Goal: Information Seeking & Learning: Learn about a topic

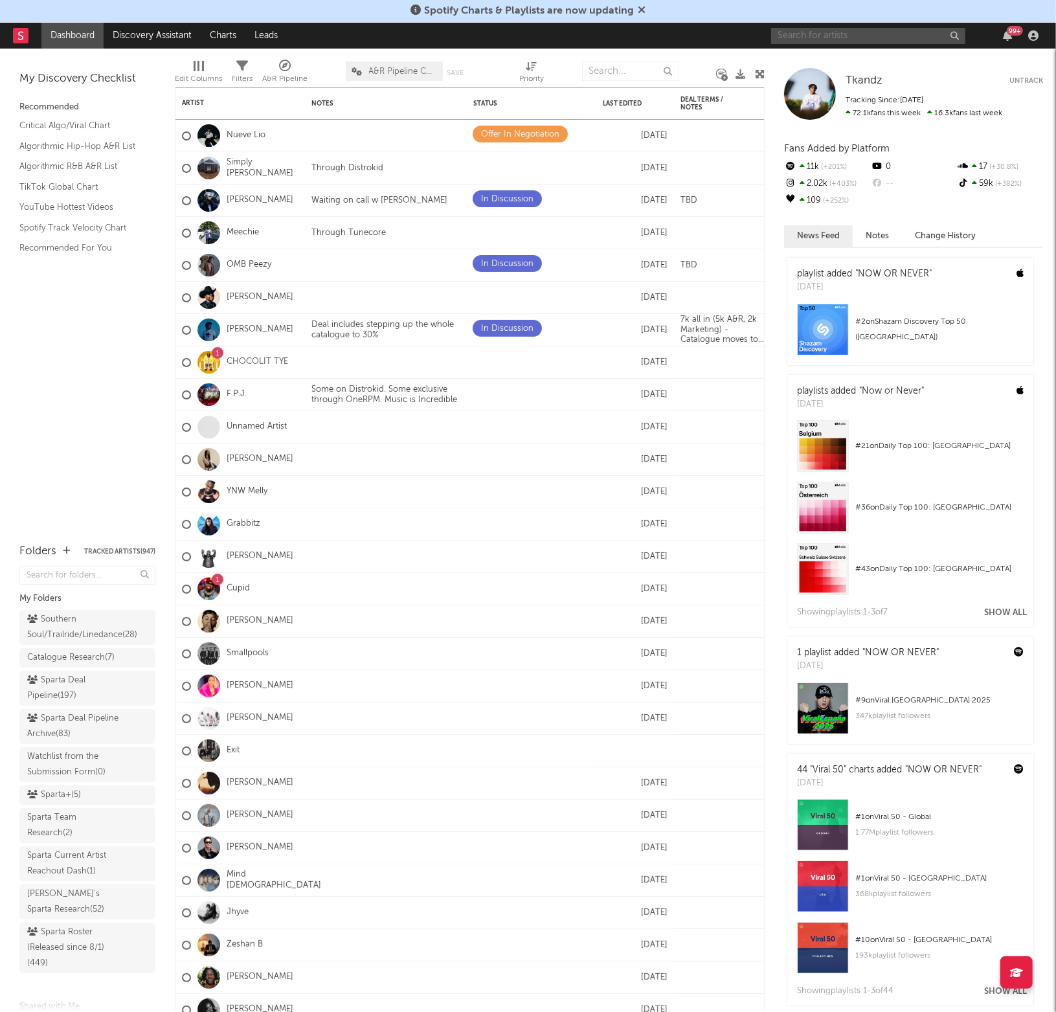
click at [809, 32] on input "text" at bounding box center [868, 36] width 194 height 16
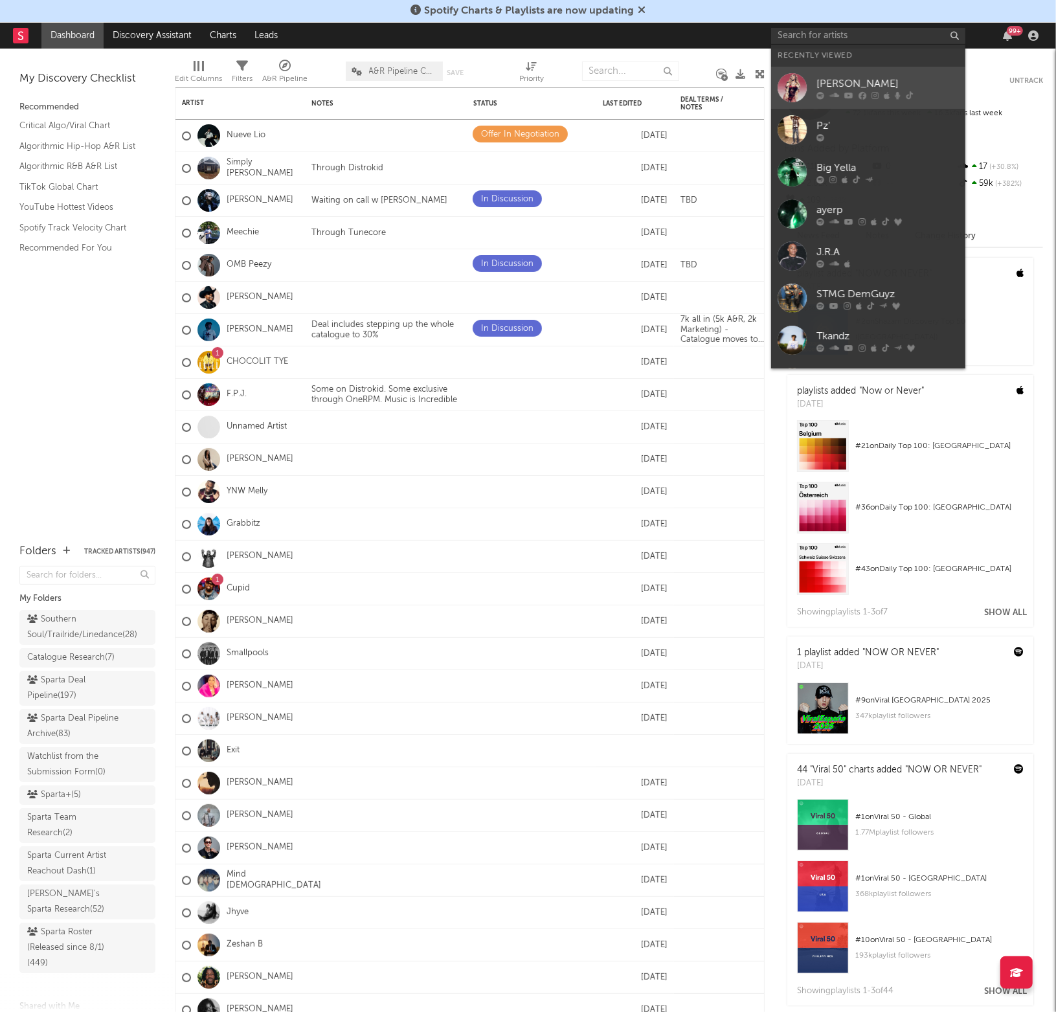
click at [841, 85] on div "[PERSON_NAME]" at bounding box center [887, 84] width 142 height 16
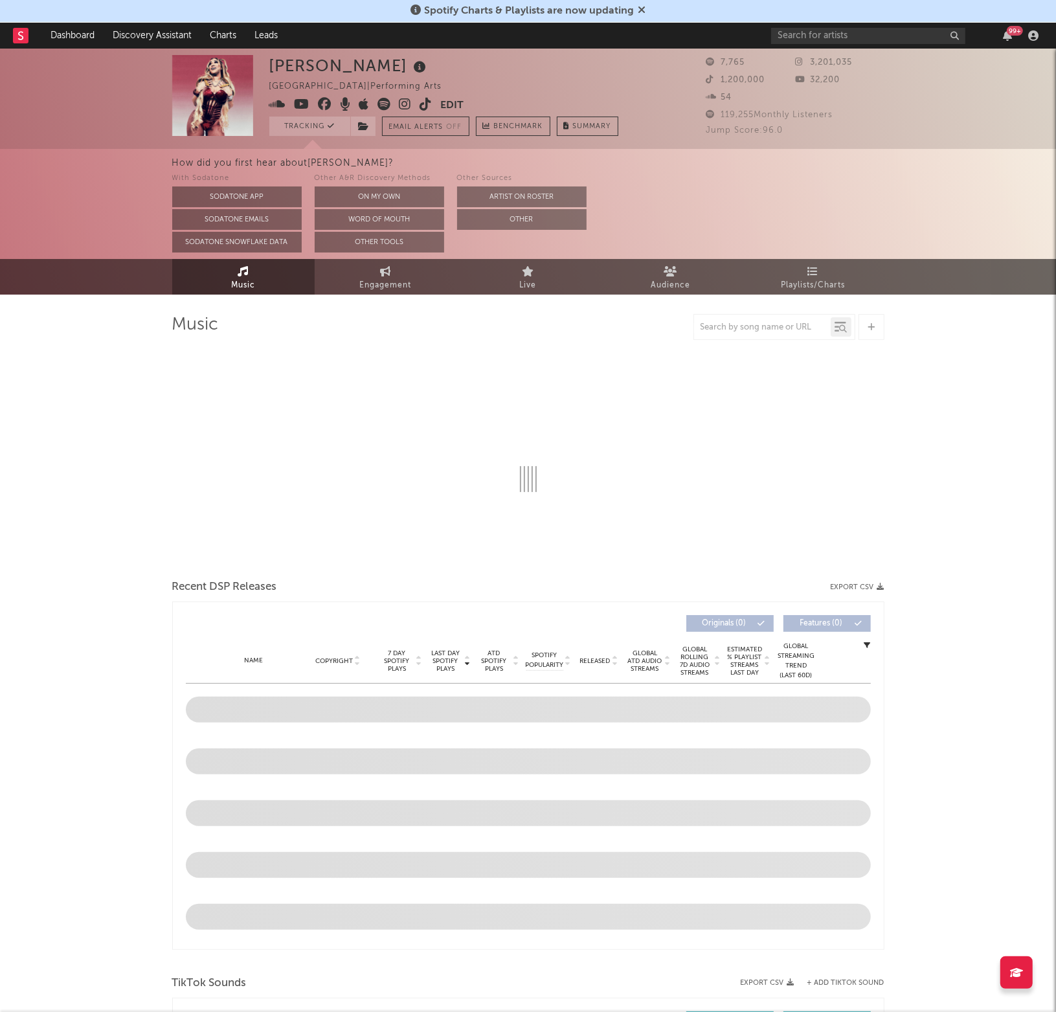
select select "1w"
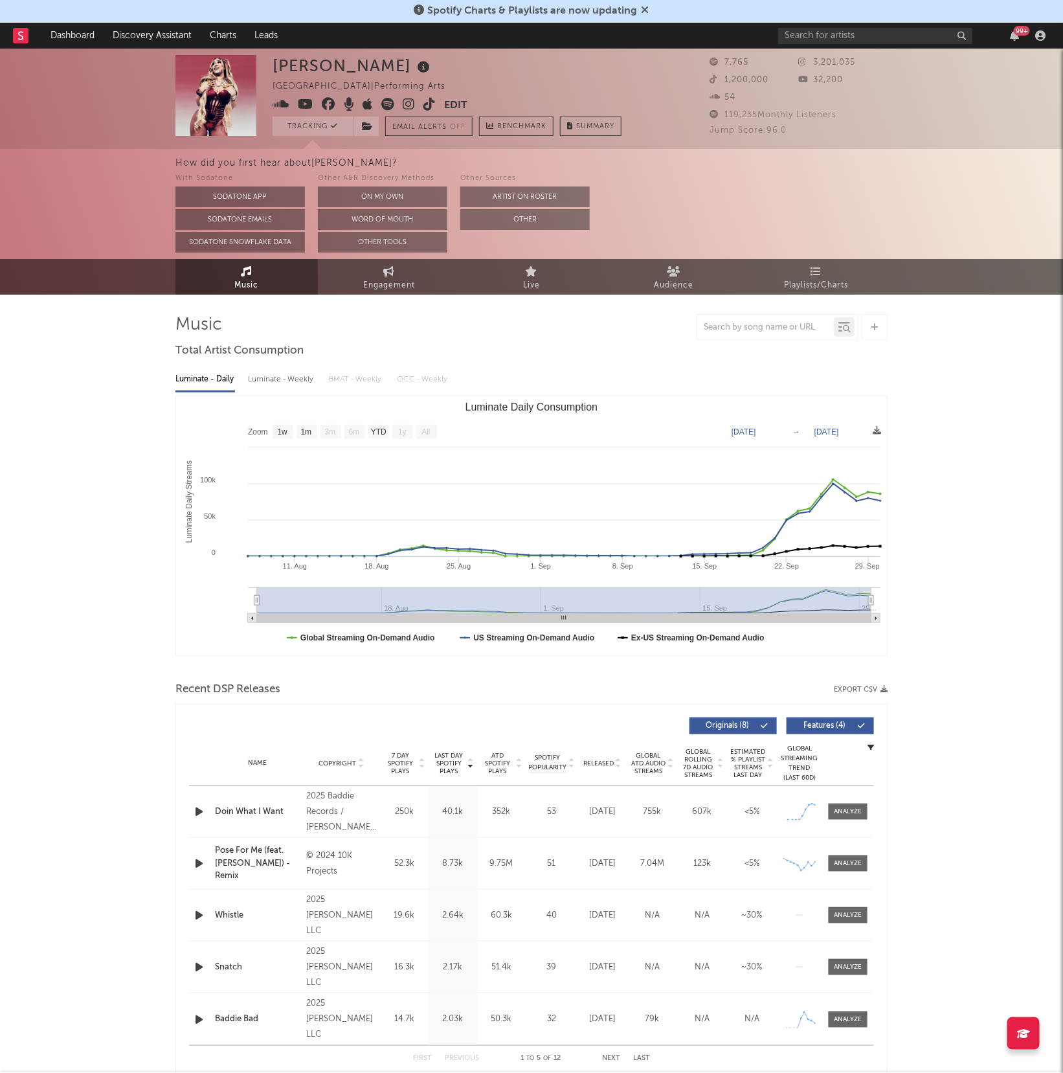
click at [92, 482] on div "[PERSON_NAME] [GEOGRAPHIC_DATA] | Performing Arts Edit Tracking Email Alerts Of…" at bounding box center [531, 1069] width 1063 height 2040
click at [807, 262] on link "Playlists/Charts" at bounding box center [816, 277] width 142 height 36
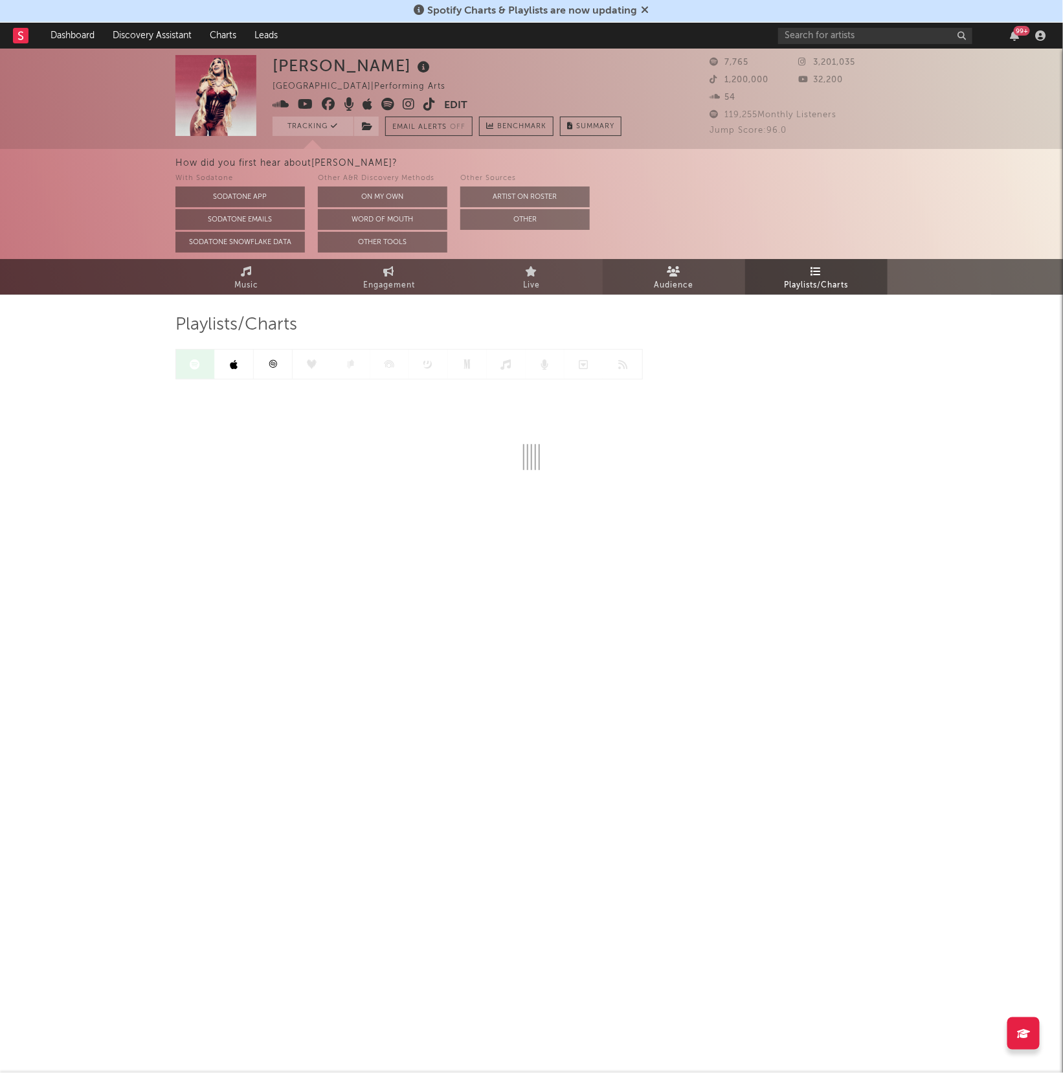
click at [686, 284] on span "Audience" at bounding box center [674, 286] width 39 height 16
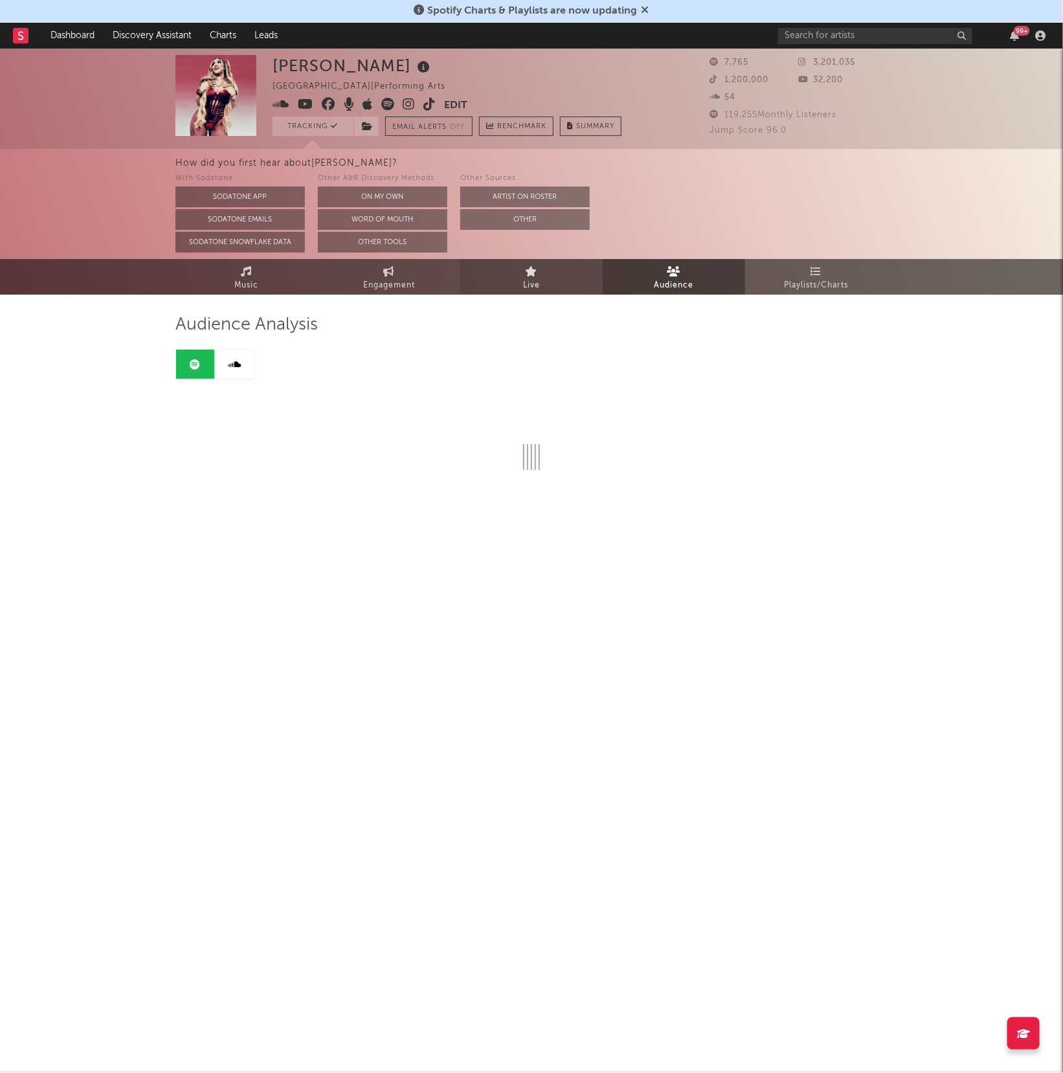
click at [557, 264] on link "Live" at bounding box center [531, 277] width 142 height 36
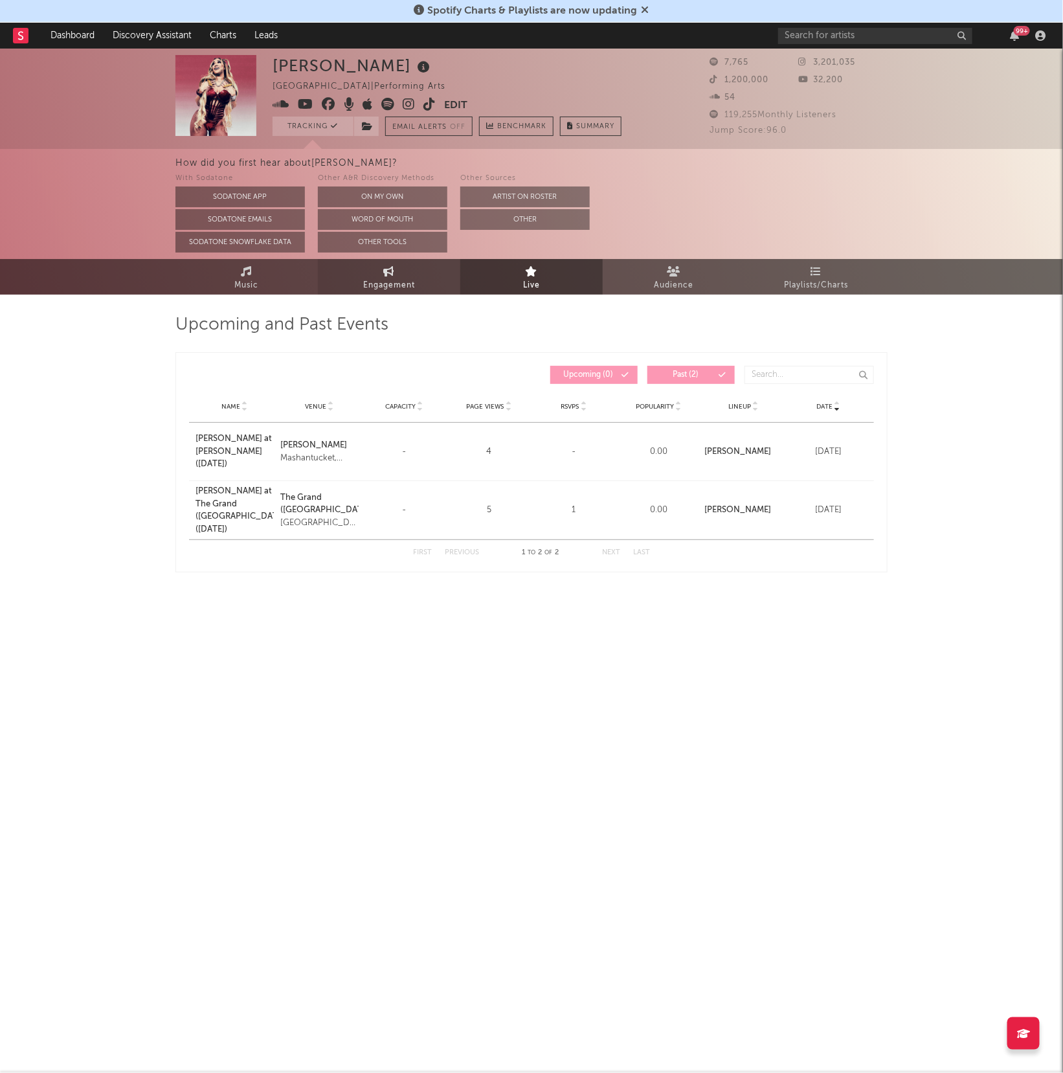
click at [393, 275] on icon at bounding box center [389, 271] width 11 height 10
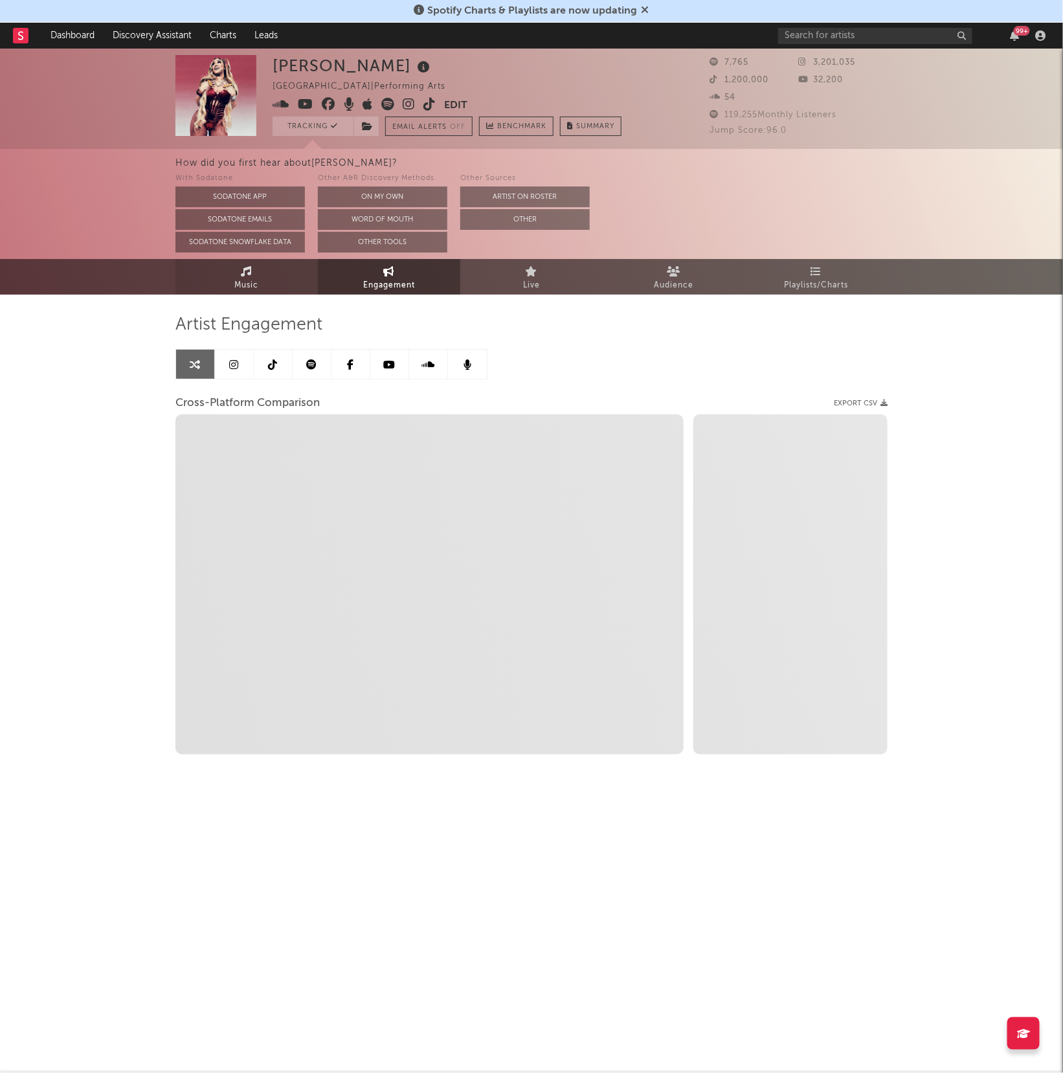
select select "1w"
drag, startPoint x: 256, startPoint y: 282, endPoint x: 656, endPoint y: 287, distance: 400.2
click at [256, 282] on span "Music" at bounding box center [247, 286] width 24 height 16
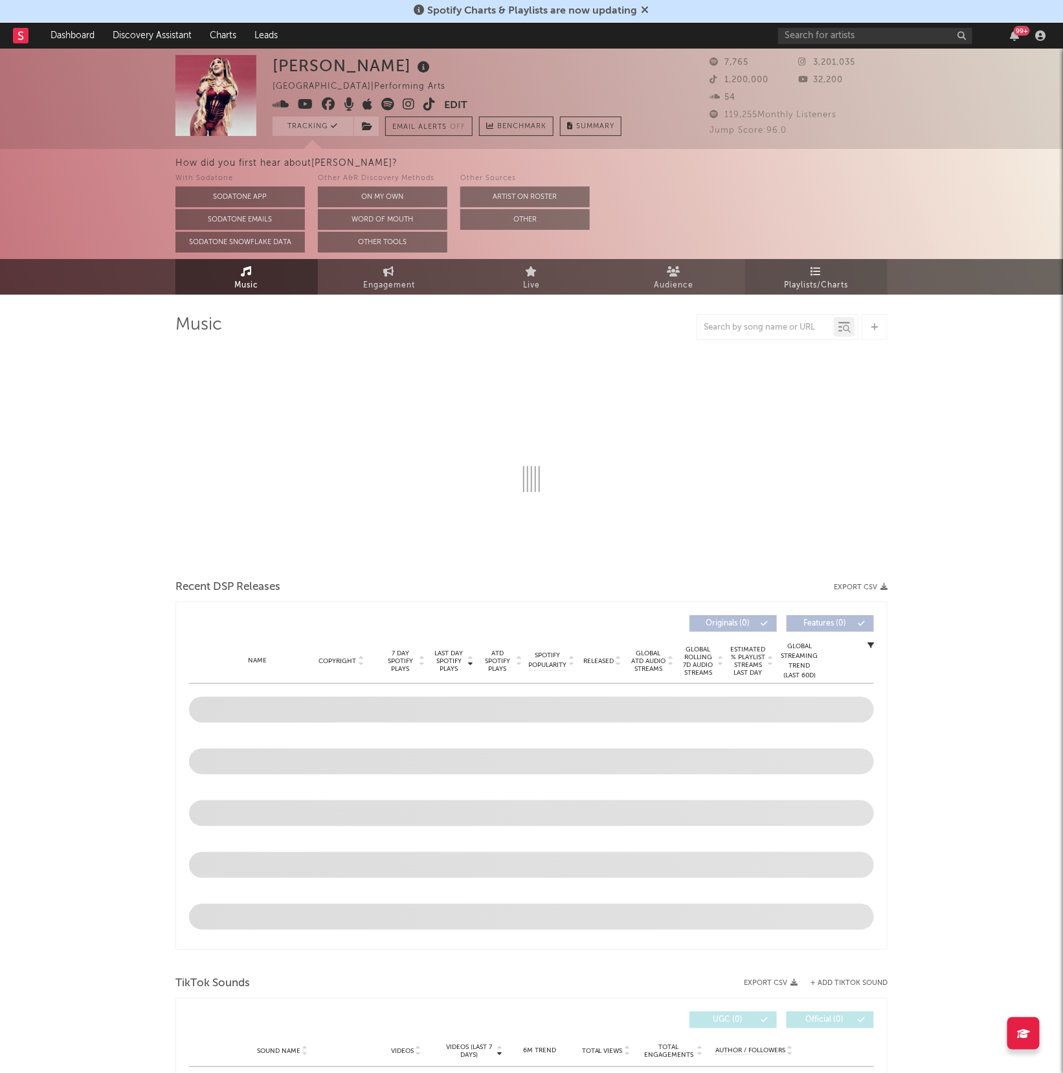
click at [795, 286] on span "Playlists/Charts" at bounding box center [817, 286] width 64 height 16
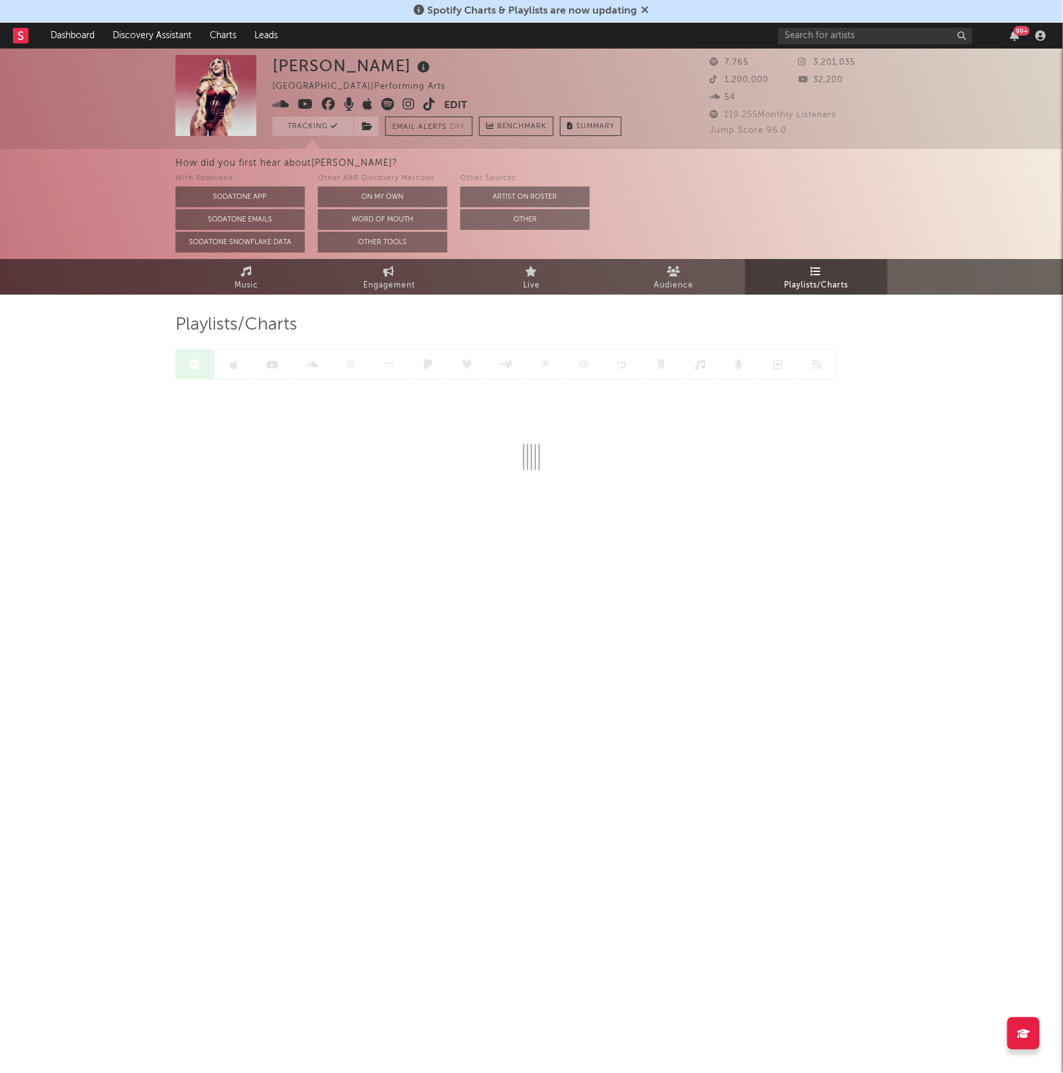
click at [274, 295] on div "Playlists/Charts" at bounding box center [531, 425] width 712 height 260
click at [273, 279] on link "Music" at bounding box center [246, 277] width 142 height 36
click at [253, 276] on link "Music" at bounding box center [246, 277] width 142 height 36
select select "1w"
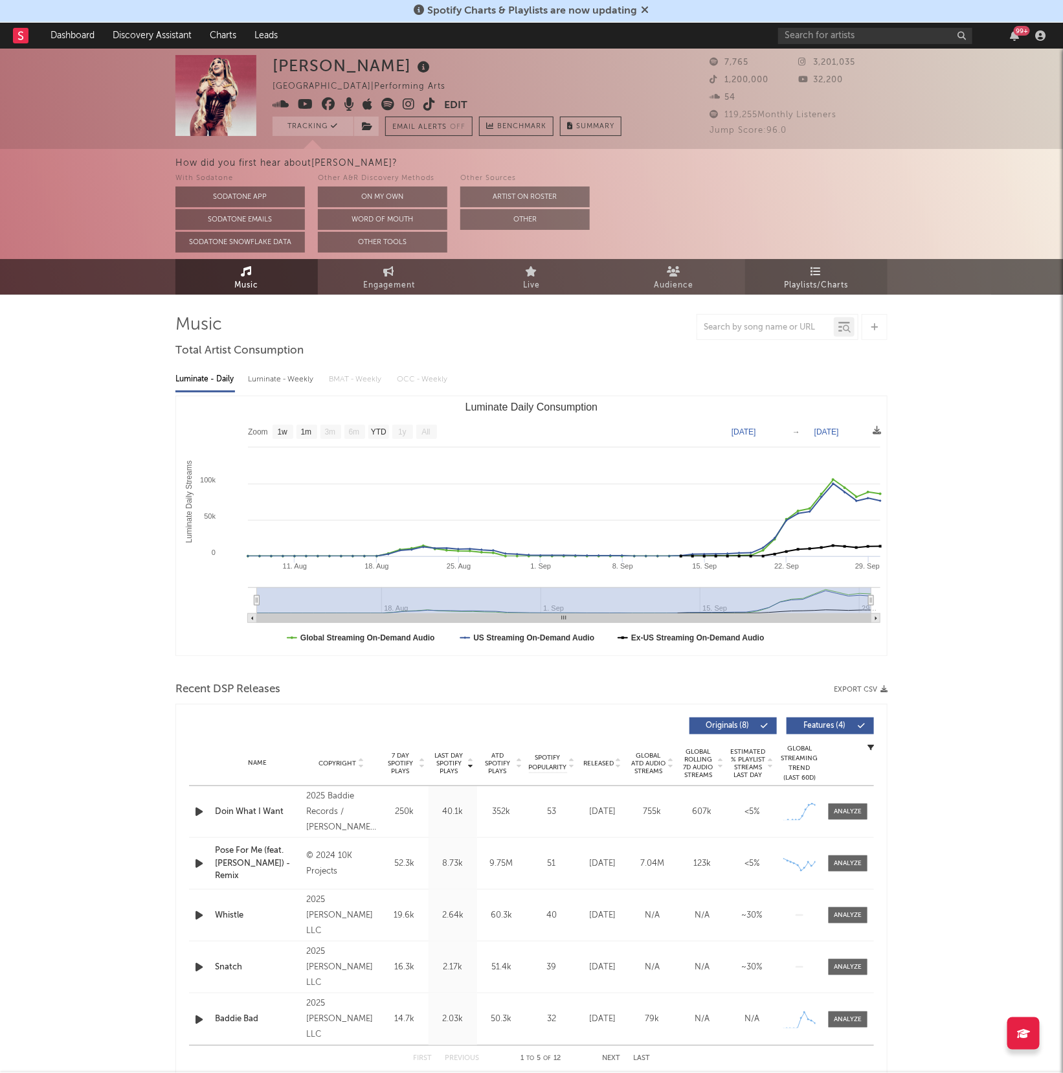
click at [799, 284] on span "Playlists/Charts" at bounding box center [817, 286] width 64 height 16
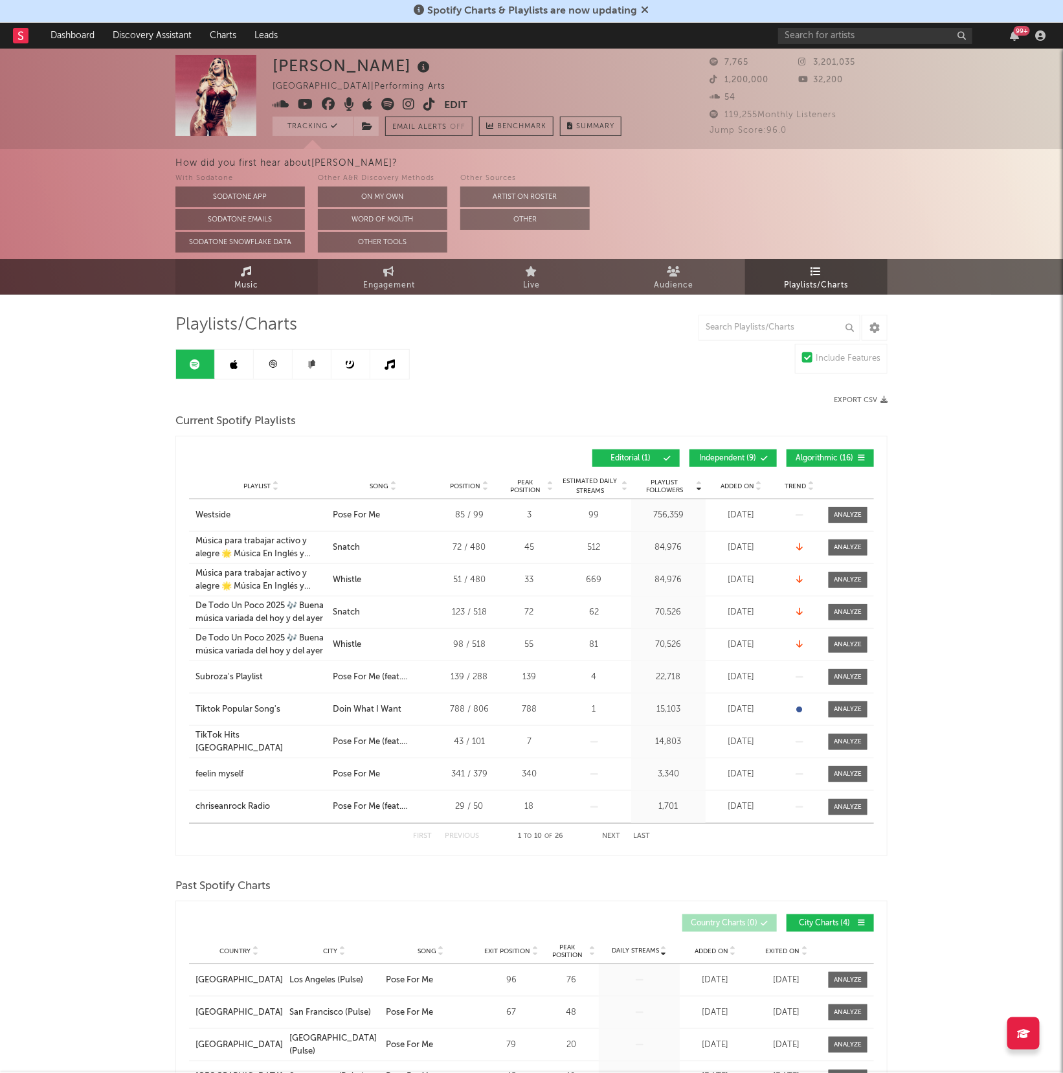
click at [265, 276] on link "Music" at bounding box center [246, 277] width 142 height 36
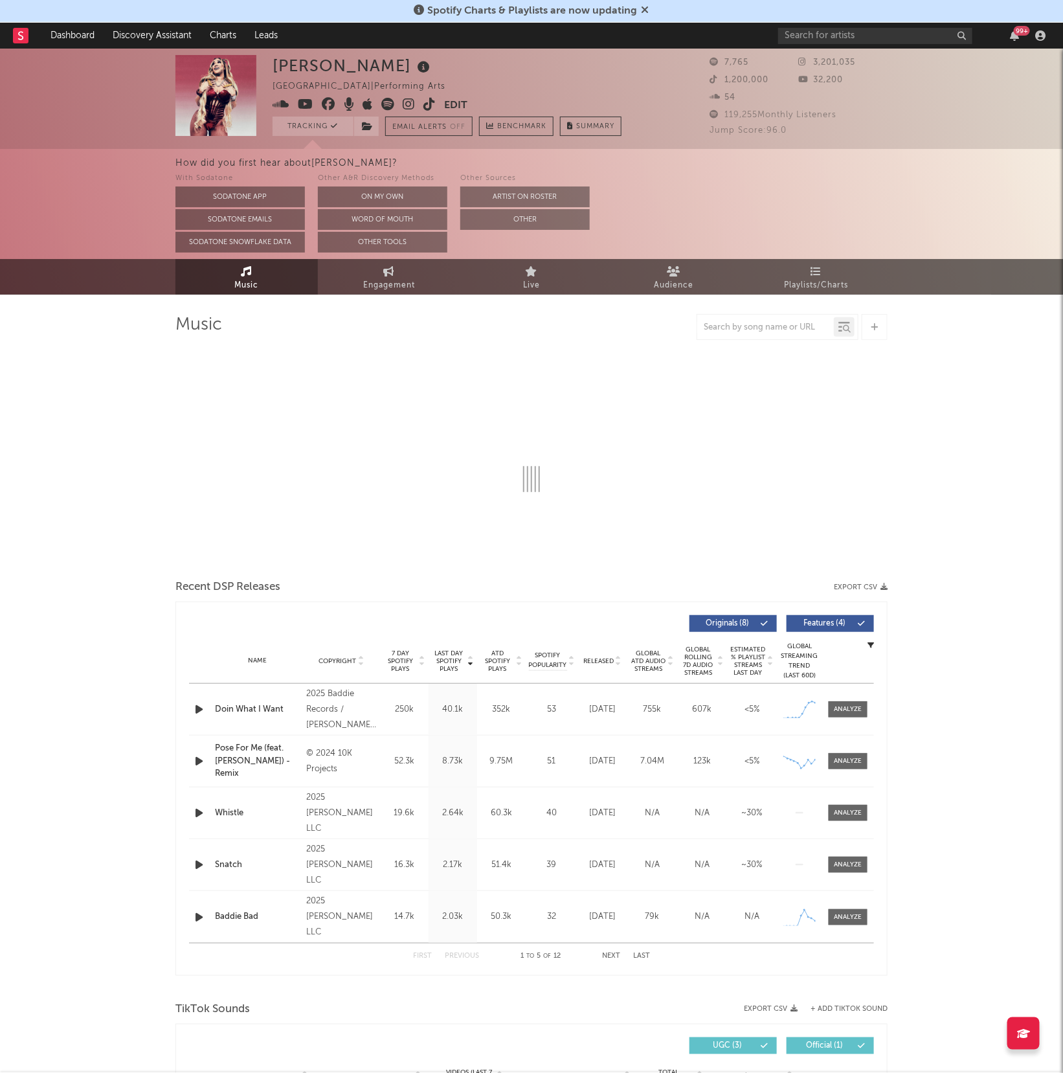
select select "1w"
